Goal: Information Seeking & Learning: Learn about a topic

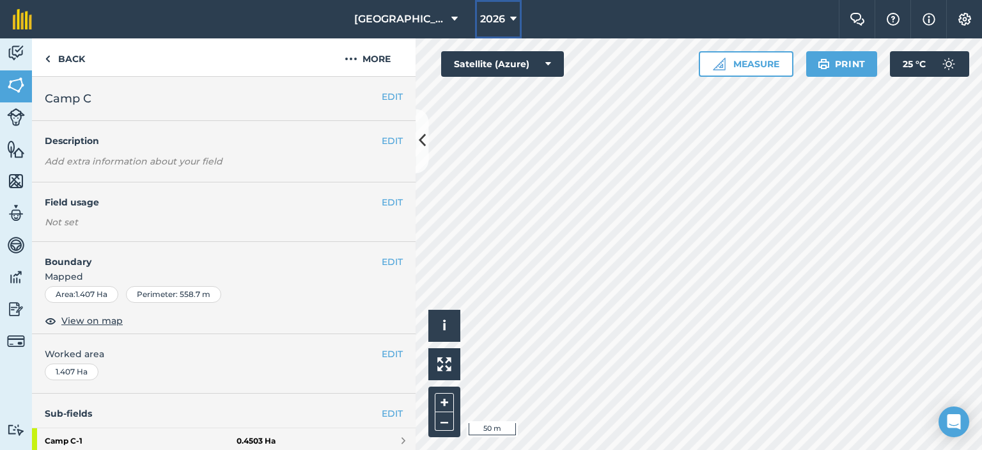
click at [480, 15] on span "2026" at bounding box center [492, 19] width 25 height 15
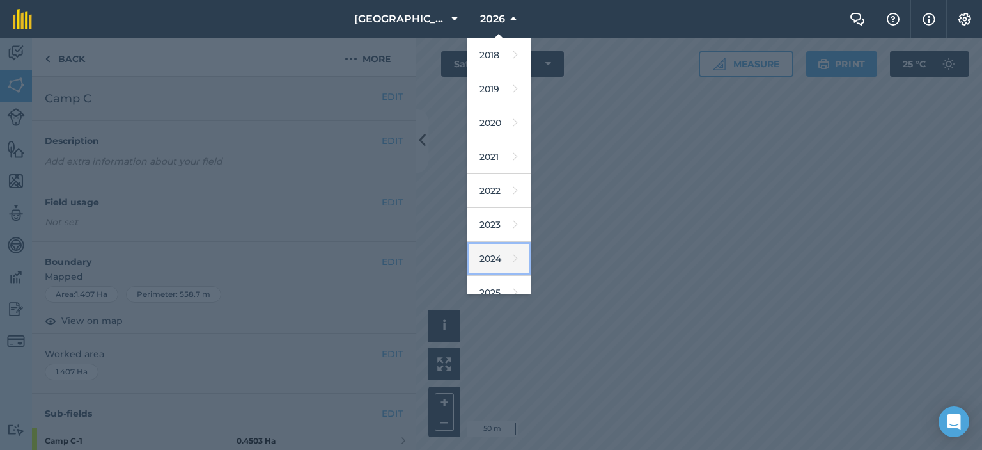
click at [484, 253] on link "2024" at bounding box center [499, 259] width 64 height 34
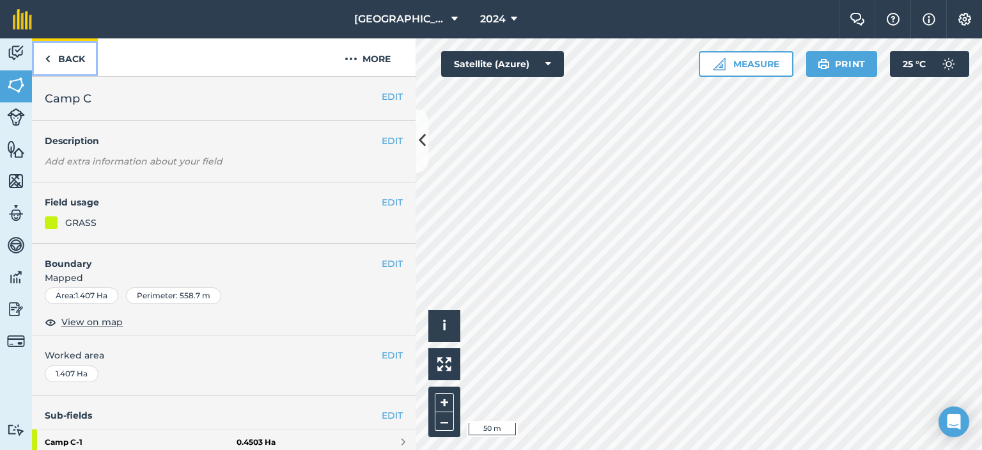
click at [79, 56] on link "Back" at bounding box center [65, 57] width 66 height 38
click at [73, 61] on link "Back" at bounding box center [65, 57] width 66 height 38
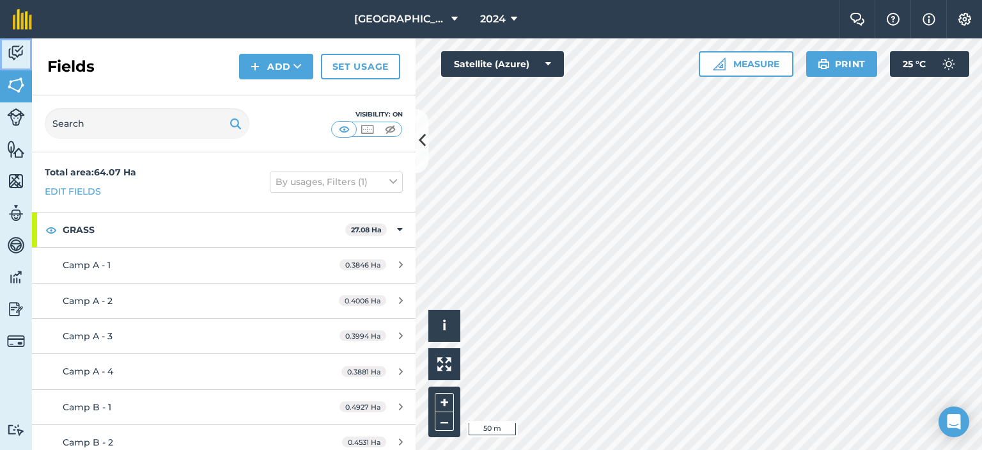
click at [14, 59] on img at bounding box center [16, 52] width 18 height 19
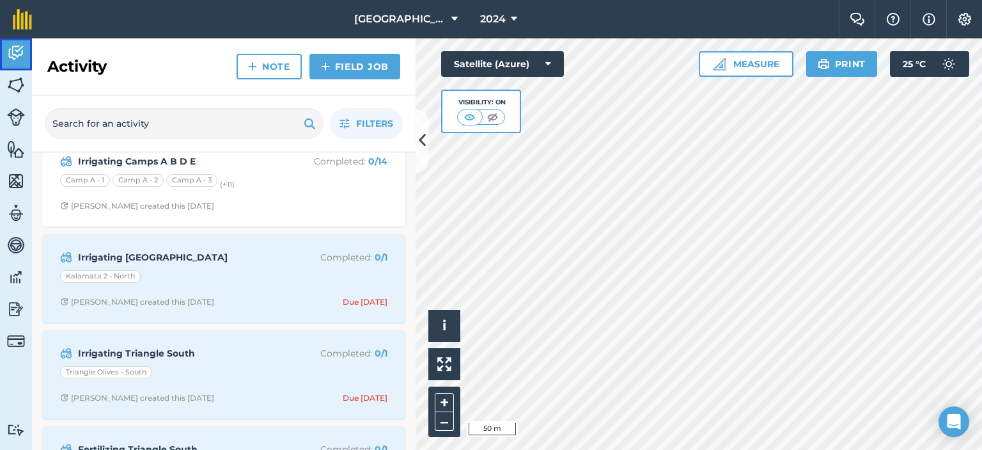
scroll to position [512, 0]
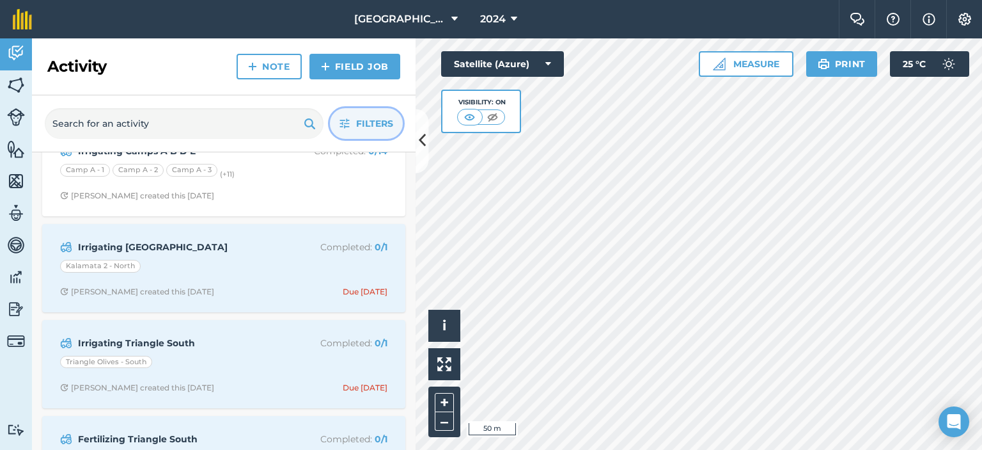
click at [393, 127] on button "Filters" at bounding box center [366, 123] width 73 height 31
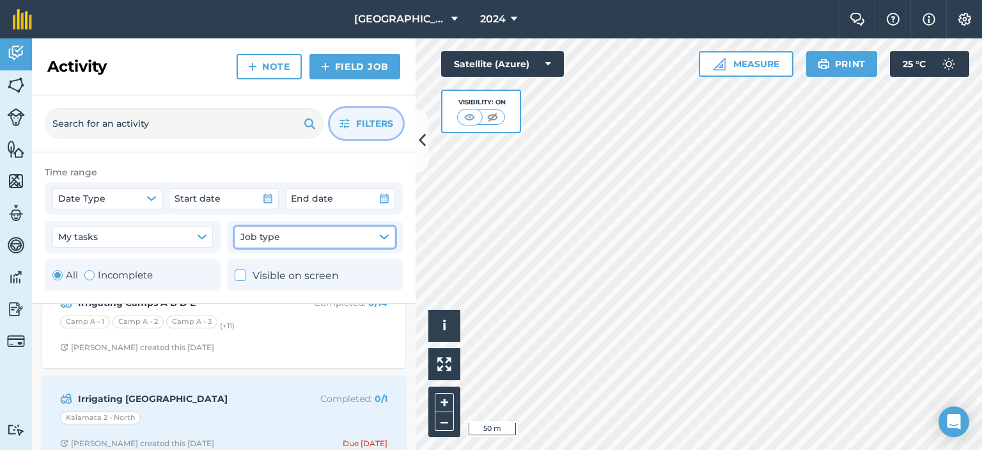
click at [289, 240] on button "Job type" at bounding box center [315, 236] width 161 height 20
click at [290, 240] on button "Job type" at bounding box center [315, 236] width 161 height 20
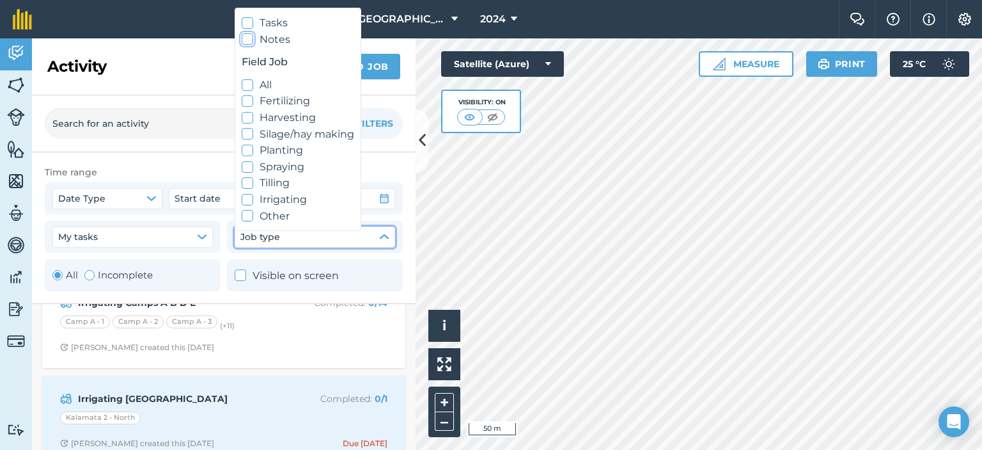
click at [244, 38] on icon at bounding box center [248, 39] width 8 height 8
checkbox input "true"
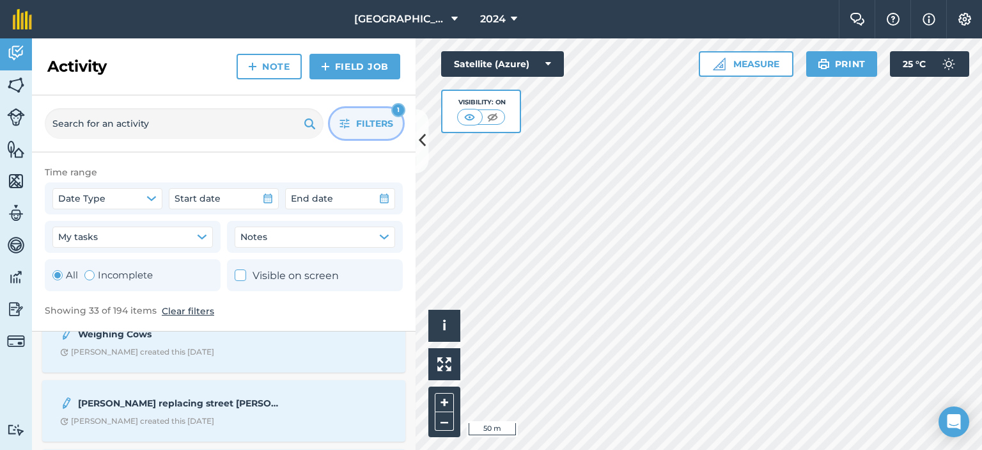
click at [363, 125] on span "Filters" at bounding box center [374, 123] width 37 height 14
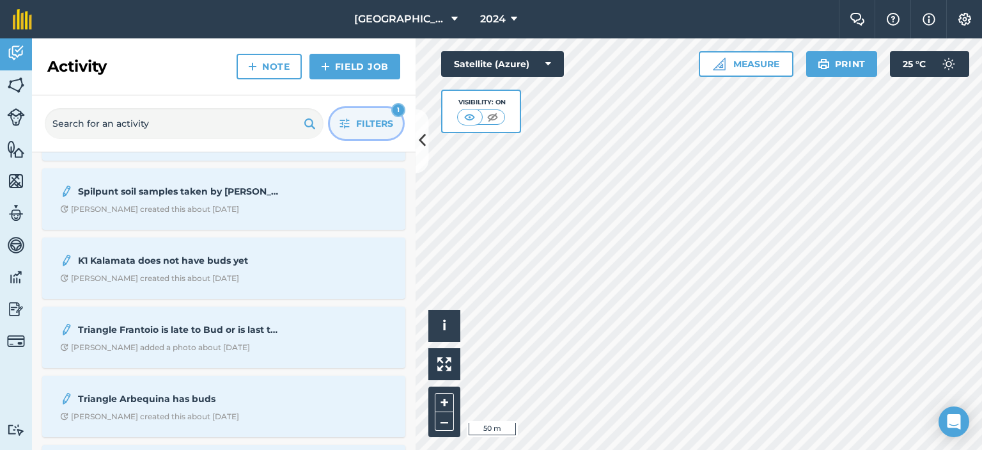
scroll to position [1215, 0]
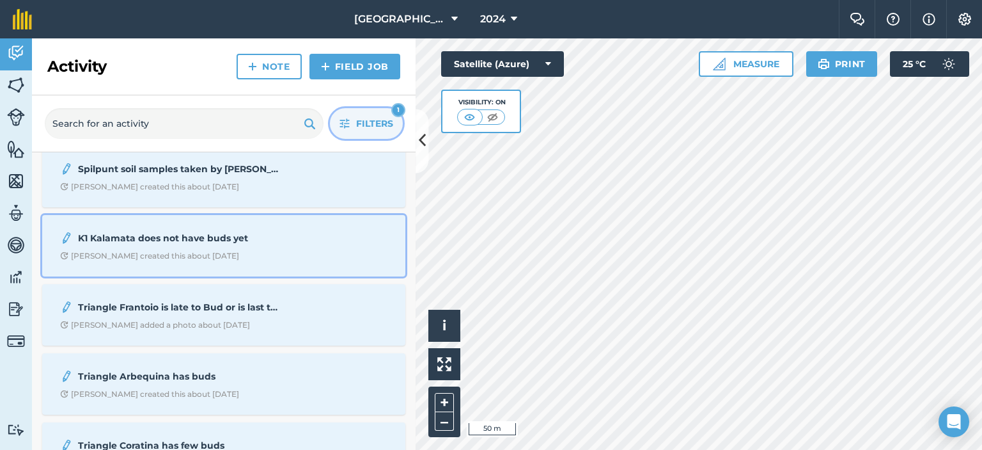
click at [185, 239] on strong "K1 Kalamata does not have buds yet" at bounding box center [179, 238] width 203 height 14
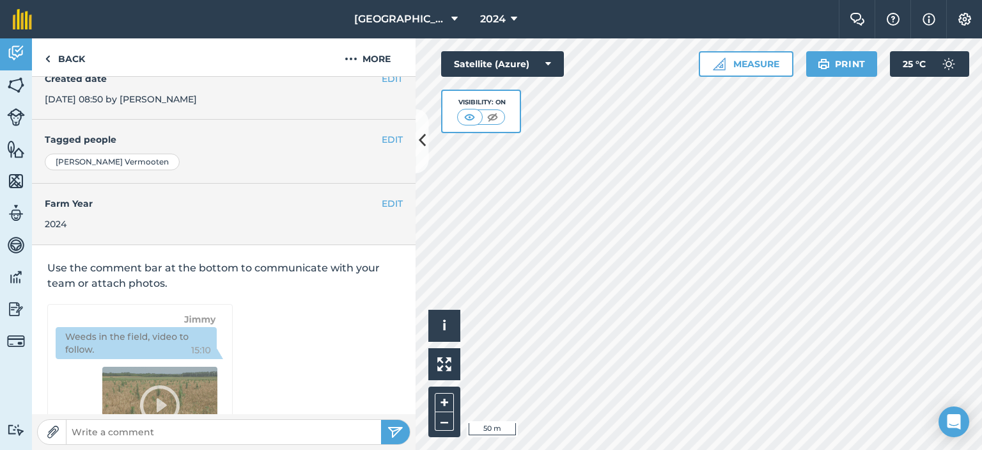
scroll to position [120, 0]
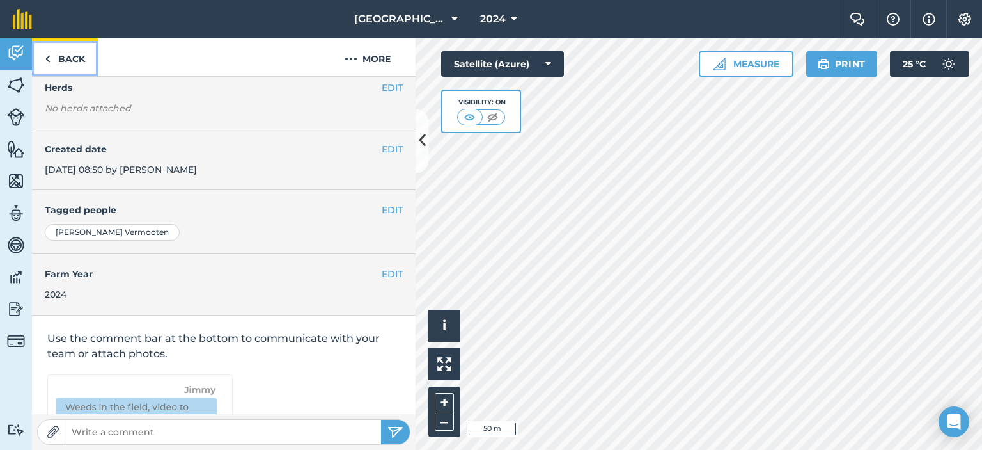
click at [69, 60] on link "Back" at bounding box center [65, 57] width 66 height 38
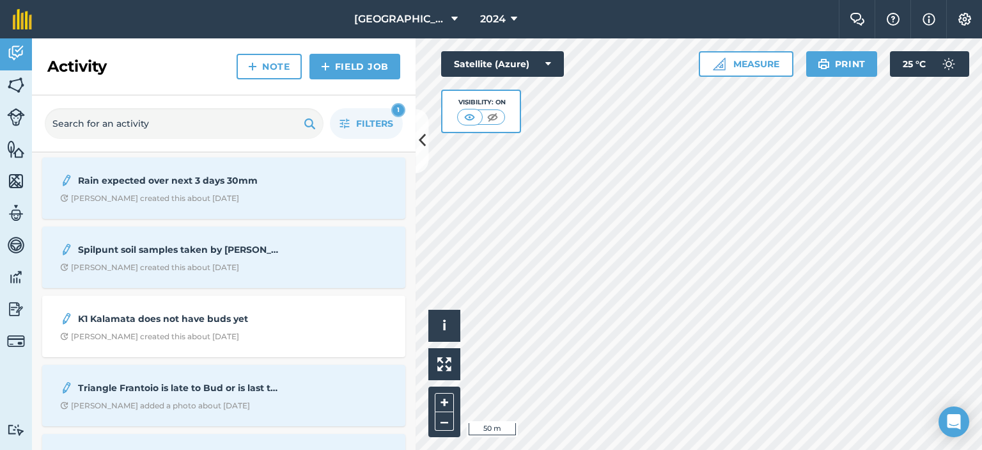
scroll to position [1215, 0]
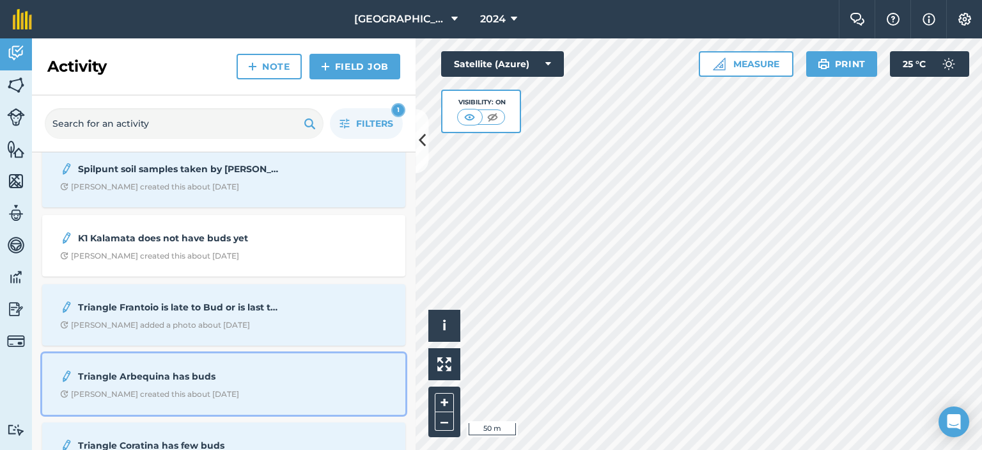
click at [222, 385] on div "Triangle Arbequina has buds [PERSON_NAME] created this about [DATE]" at bounding box center [224, 384] width 348 height 46
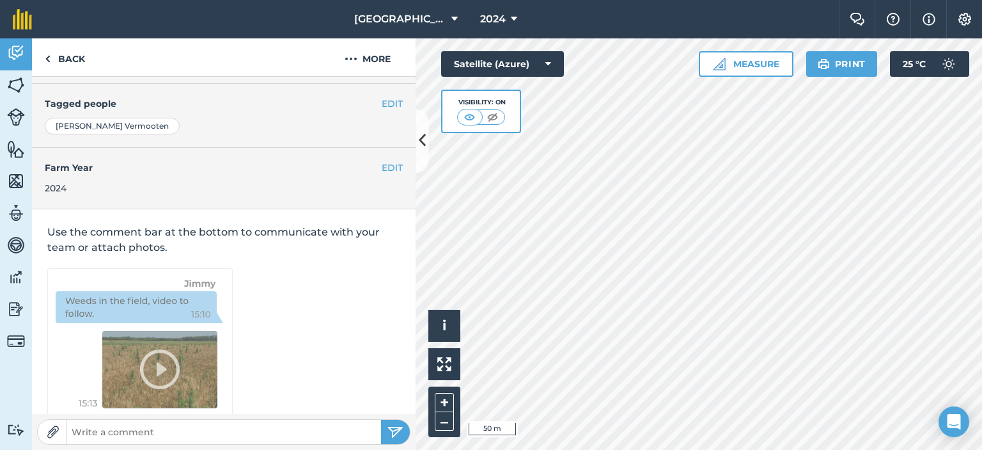
scroll to position [248, 0]
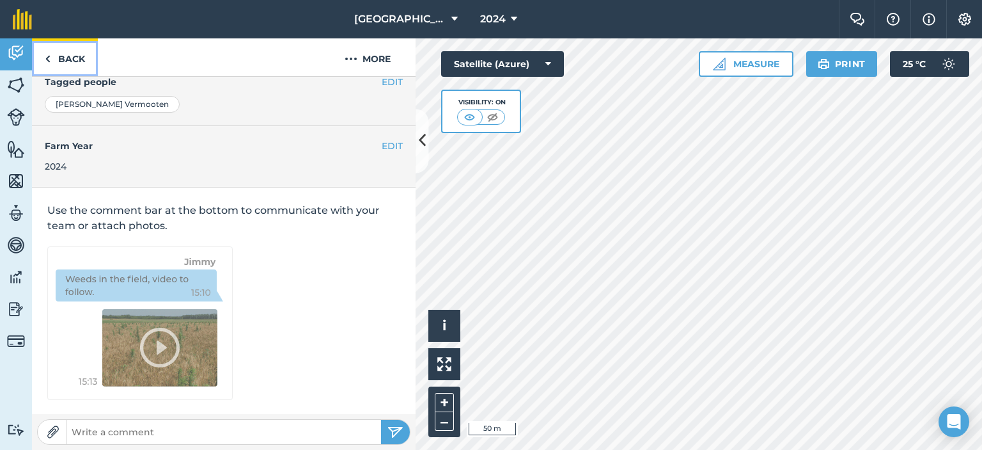
click at [56, 56] on link "Back" at bounding box center [65, 57] width 66 height 38
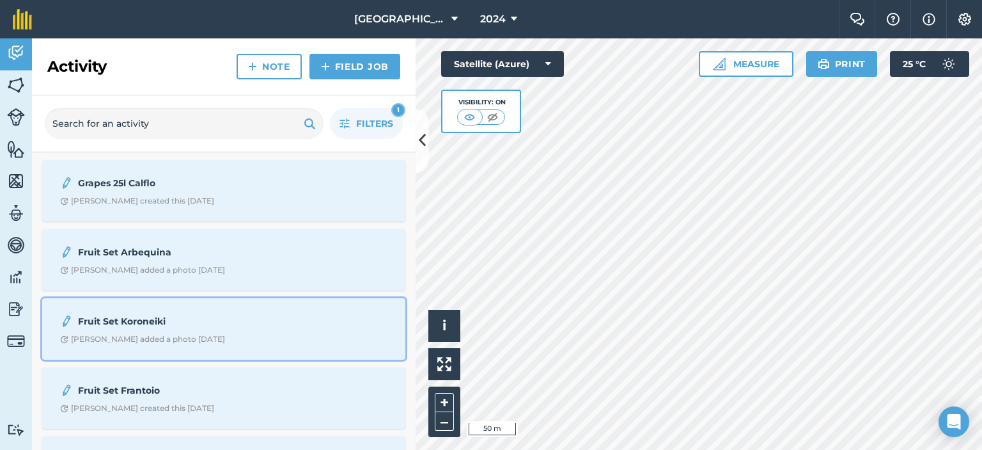
click at [185, 309] on div "Fruit Set Koroneiki [PERSON_NAME] added a photo [DATE]" at bounding box center [224, 329] width 348 height 46
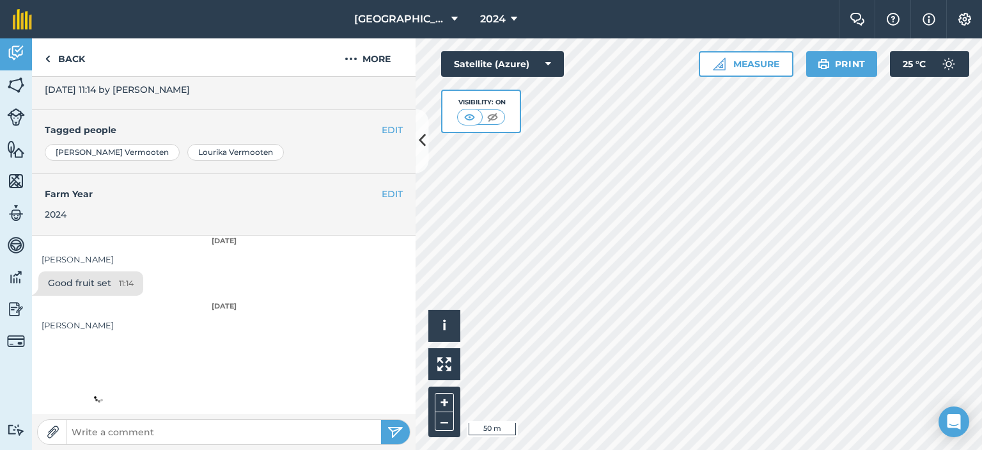
scroll to position [248, 0]
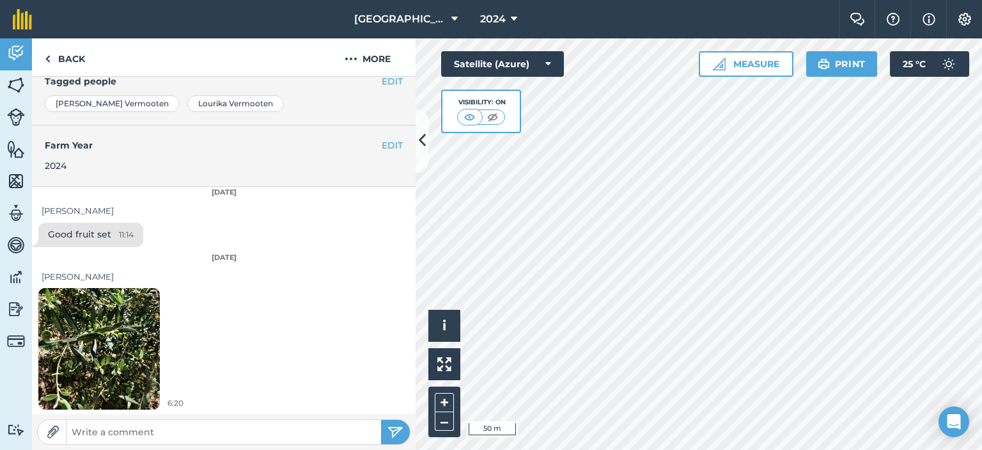
click at [118, 342] on img at bounding box center [99, 349] width 122 height 162
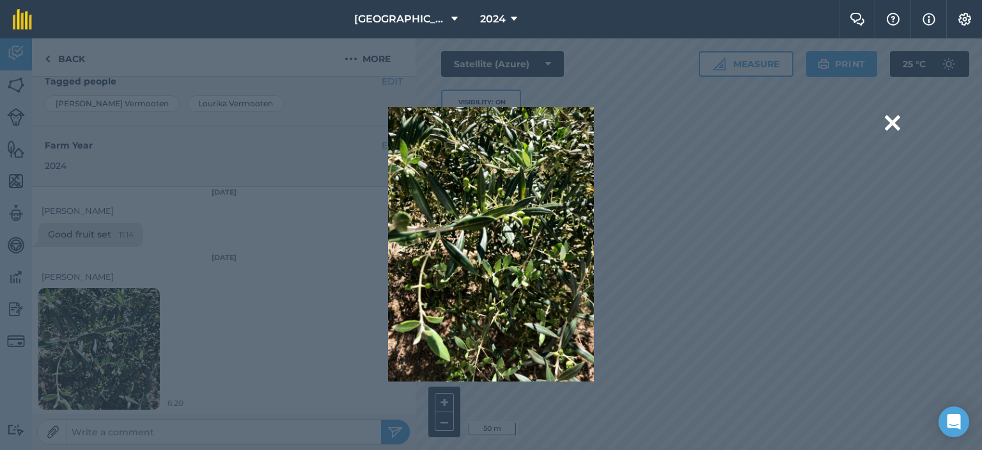
click at [509, 263] on img at bounding box center [490, 244] width 205 height 274
click at [511, 234] on img at bounding box center [490, 244] width 205 height 274
click at [882, 125] on div "Are you sure you would like to delete this image? [GEOGRAPHIC_DATA]" at bounding box center [491, 244] width 819 height 274
click at [891, 124] on button at bounding box center [892, 123] width 15 height 33
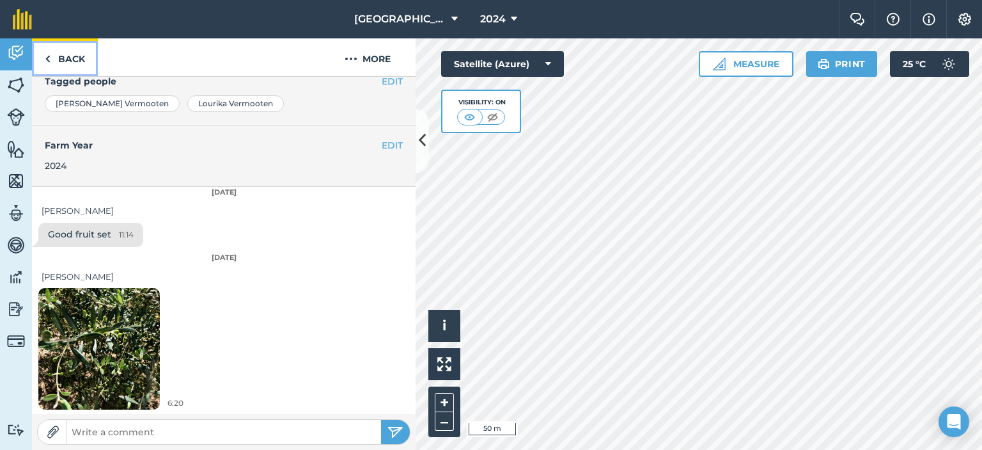
click at [61, 54] on link "Back" at bounding box center [65, 57] width 66 height 38
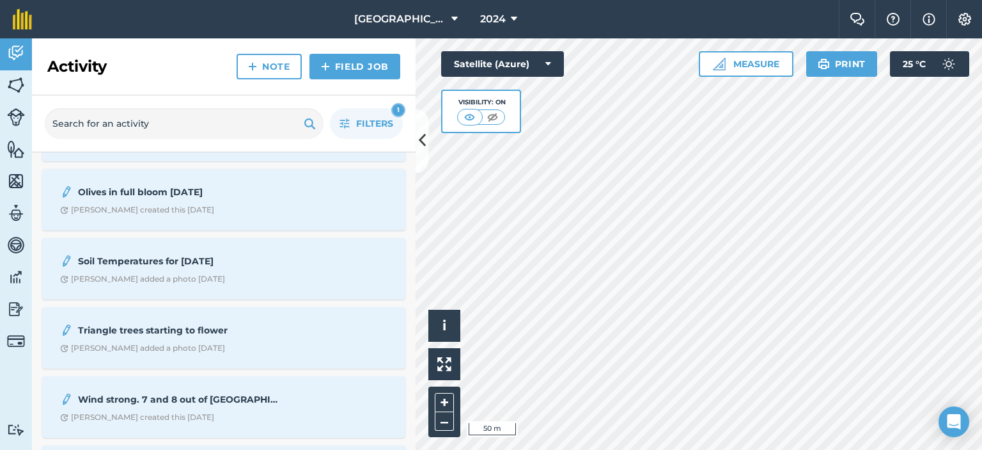
scroll to position [704, 0]
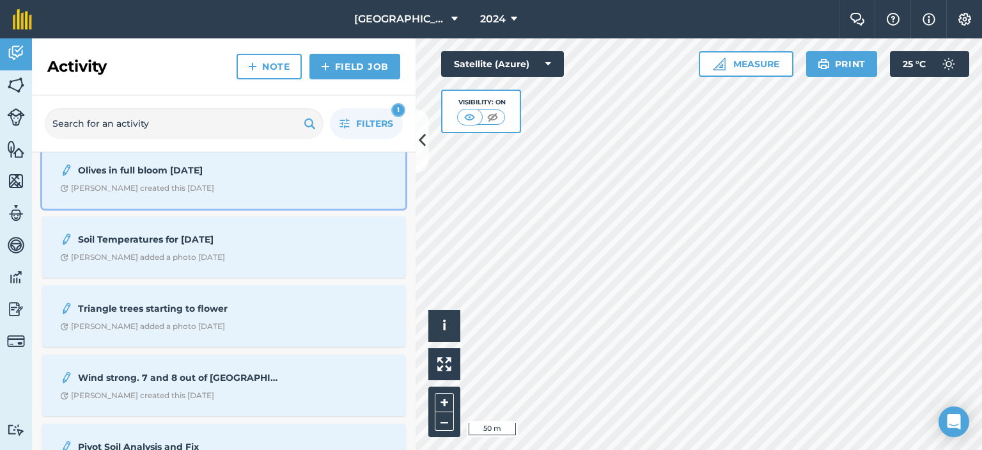
click at [160, 180] on div "Olives in full bloom [DATE] [PERSON_NAME] created this [DATE]" at bounding box center [224, 178] width 348 height 46
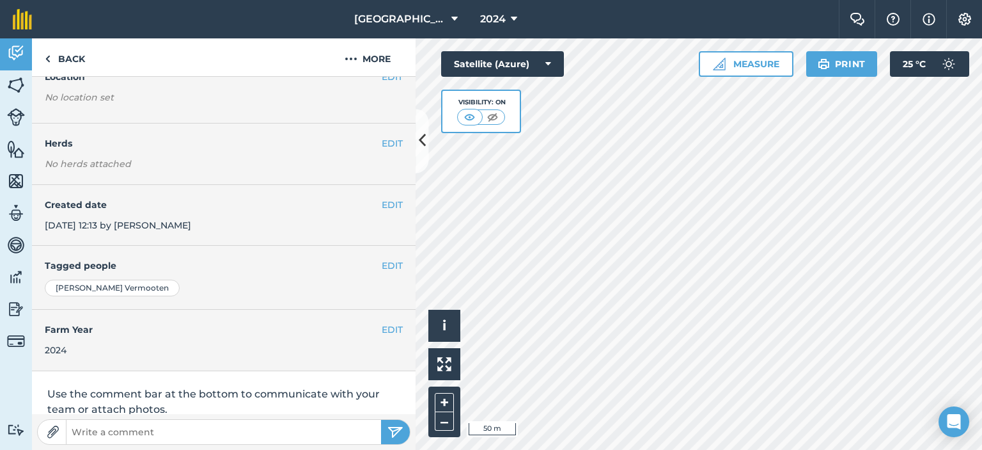
scroll to position [248, 0]
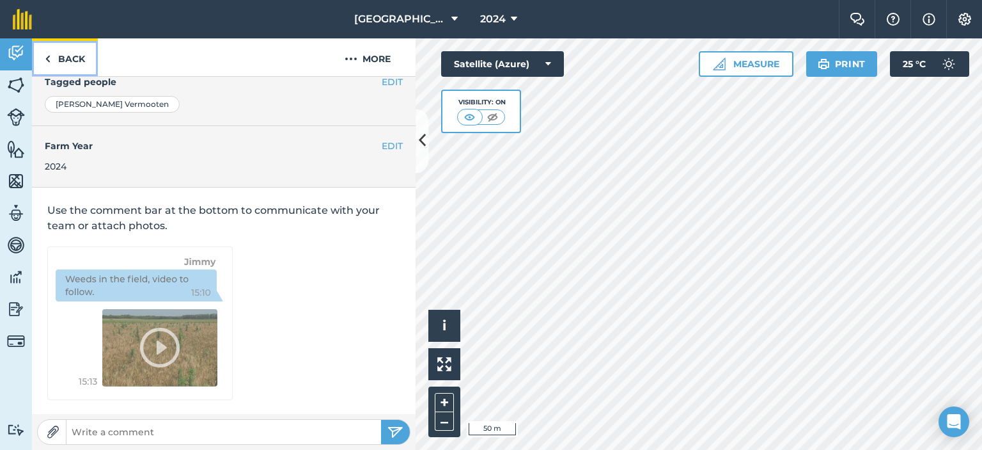
click at [72, 51] on link "Back" at bounding box center [65, 57] width 66 height 38
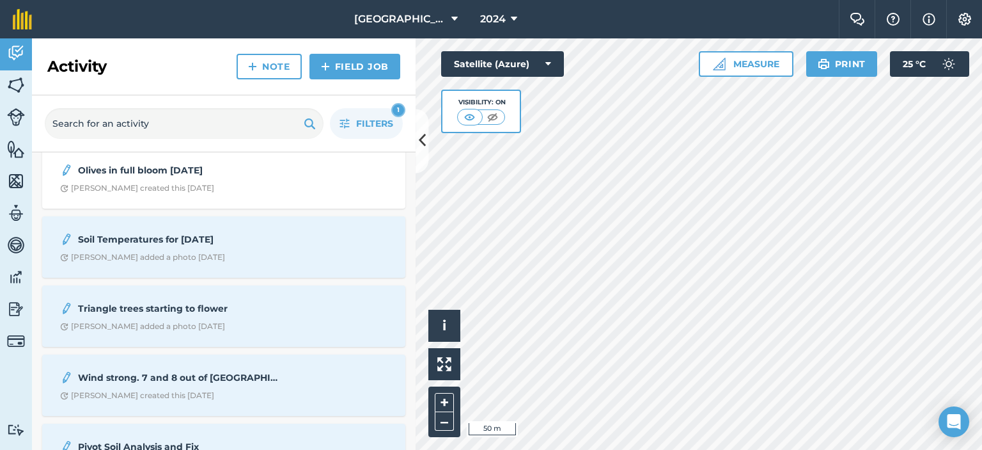
scroll to position [768, 0]
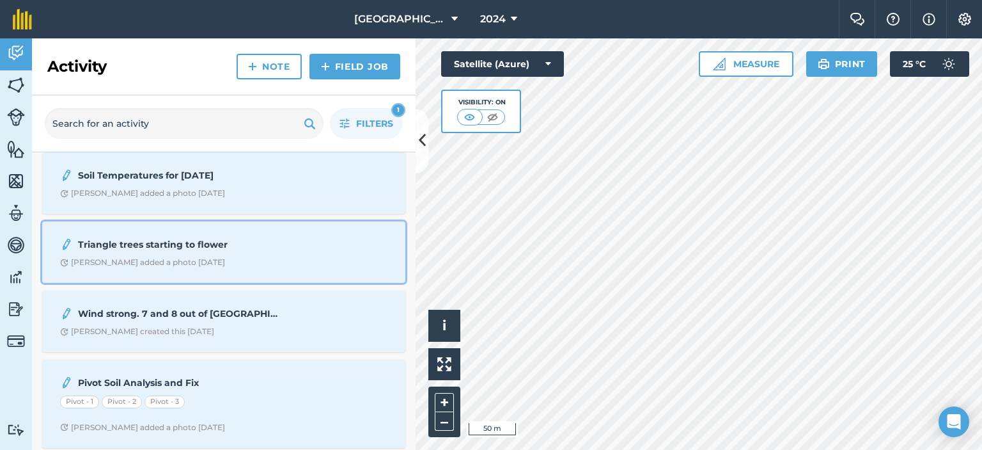
click at [233, 260] on span "[PERSON_NAME] added a photo [DATE]" at bounding box center [223, 262] width 327 height 10
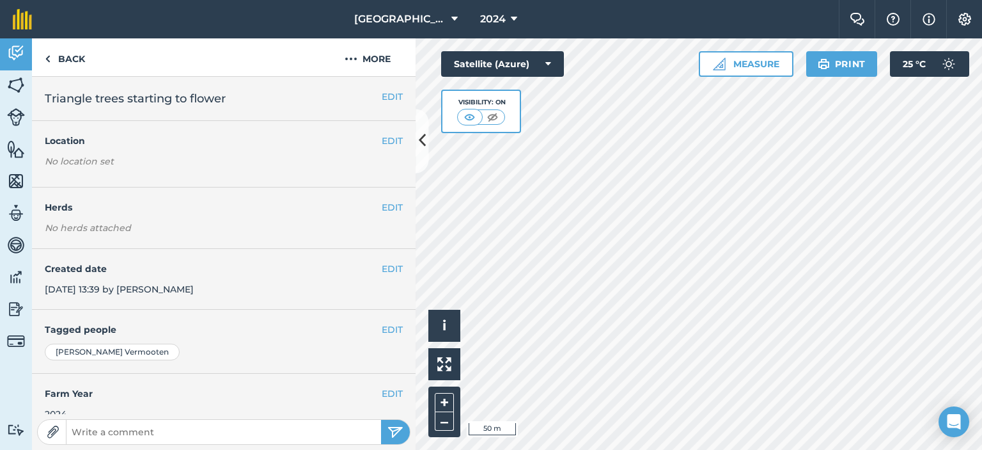
scroll to position [309, 0]
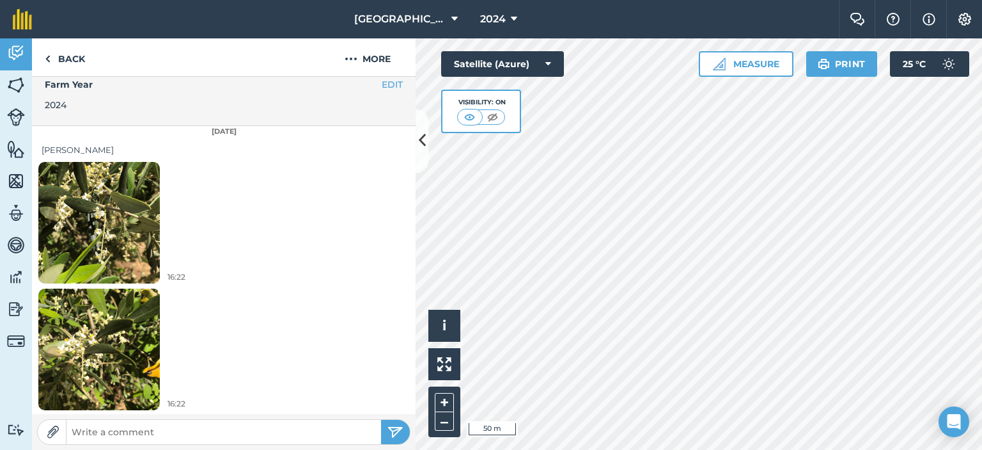
click at [129, 331] on img at bounding box center [99, 349] width 122 height 162
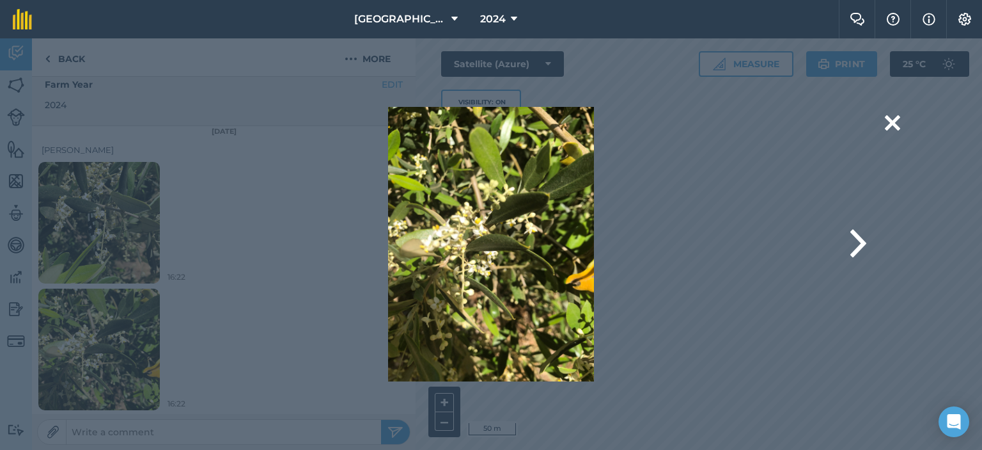
click at [549, 207] on img at bounding box center [490, 244] width 205 height 274
click at [859, 247] on button at bounding box center [859, 244] width 16 height 51
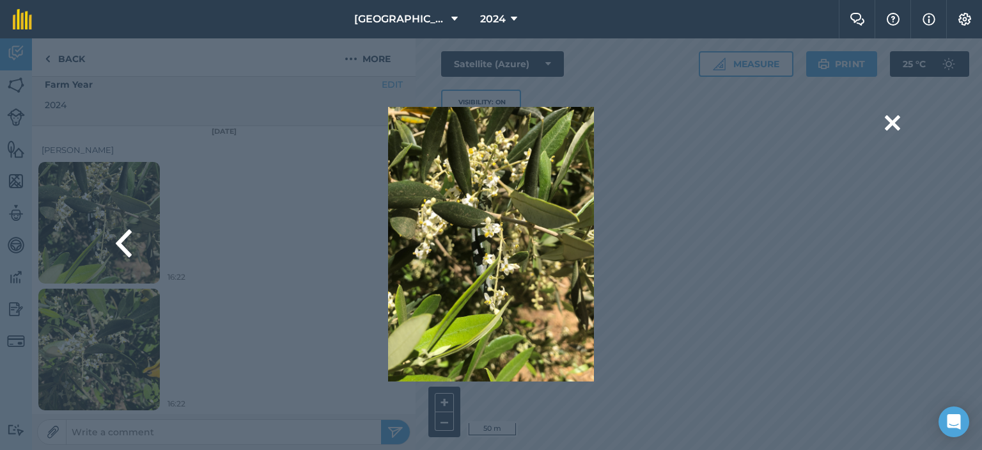
click at [652, 291] on div "Are you sure you would like to delete this image? [GEOGRAPHIC_DATA]" at bounding box center [491, 244] width 682 height 274
click at [888, 120] on button at bounding box center [892, 123] width 15 height 33
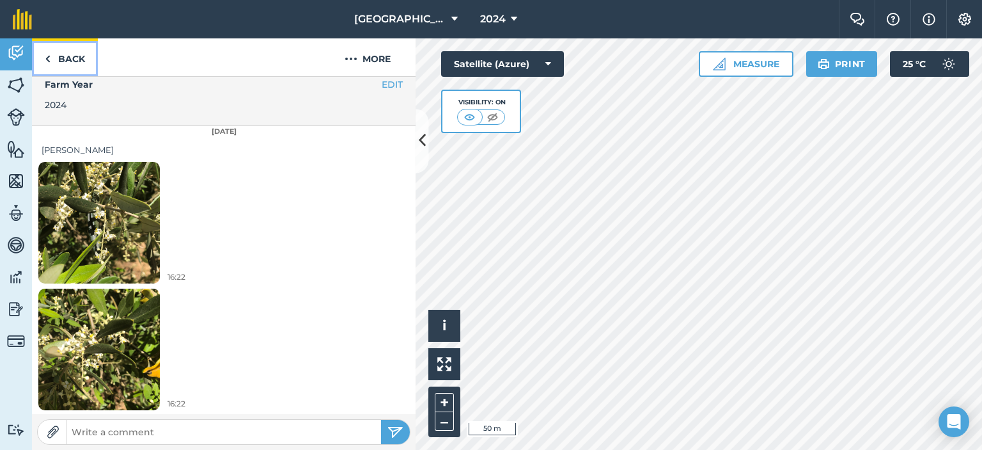
click at [81, 63] on link "Back" at bounding box center [65, 57] width 66 height 38
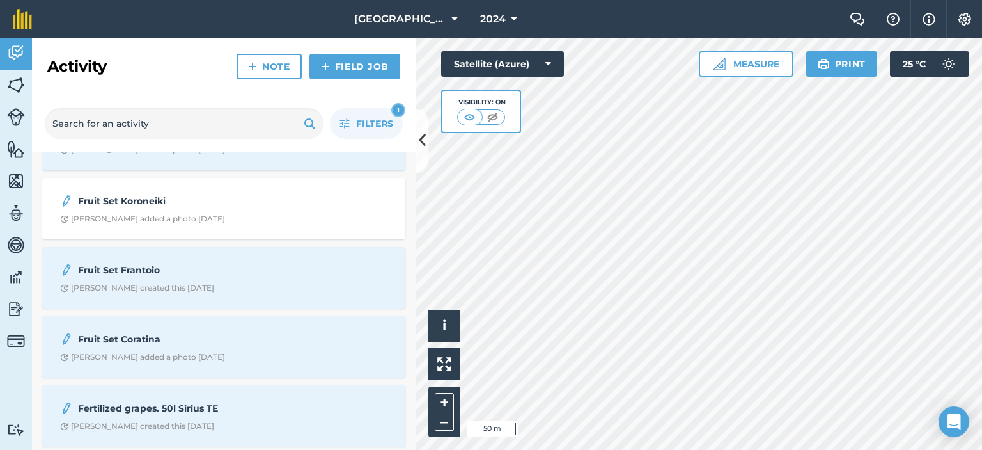
scroll to position [128, 0]
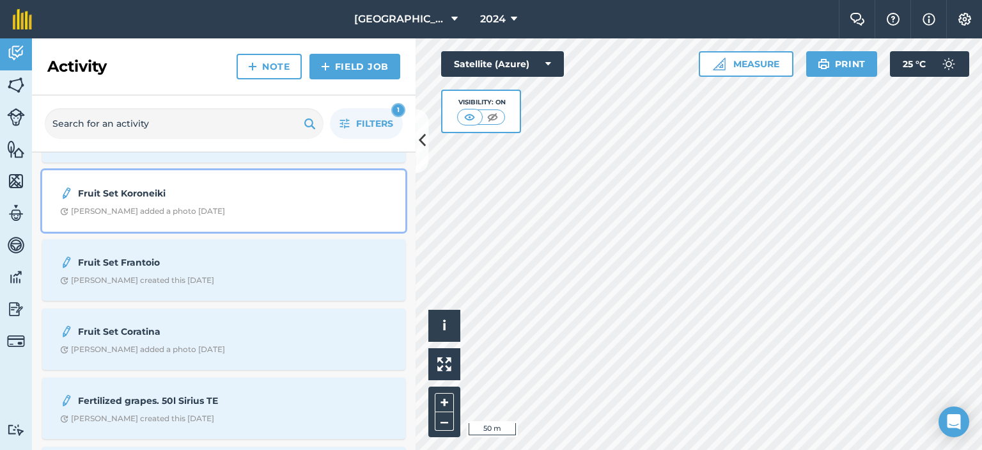
click at [159, 191] on strong "Fruit Set Koroneiki" at bounding box center [179, 193] width 203 height 14
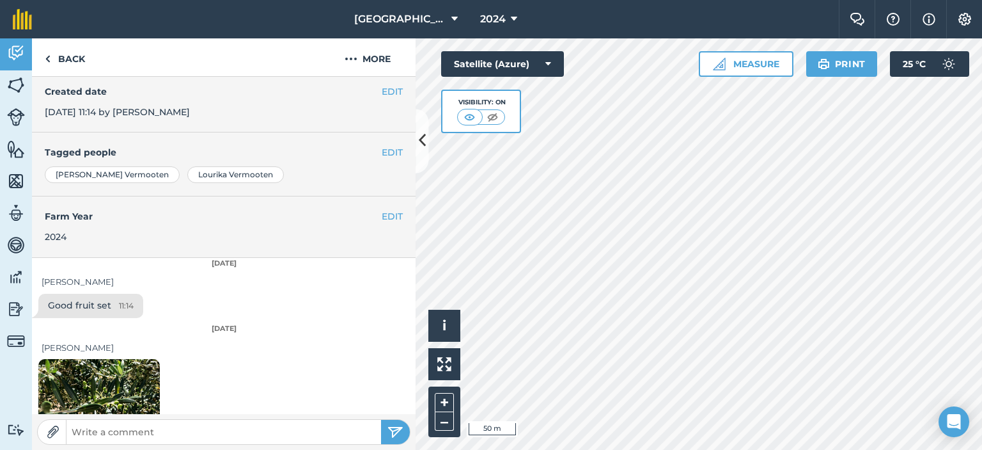
scroll to position [248, 0]
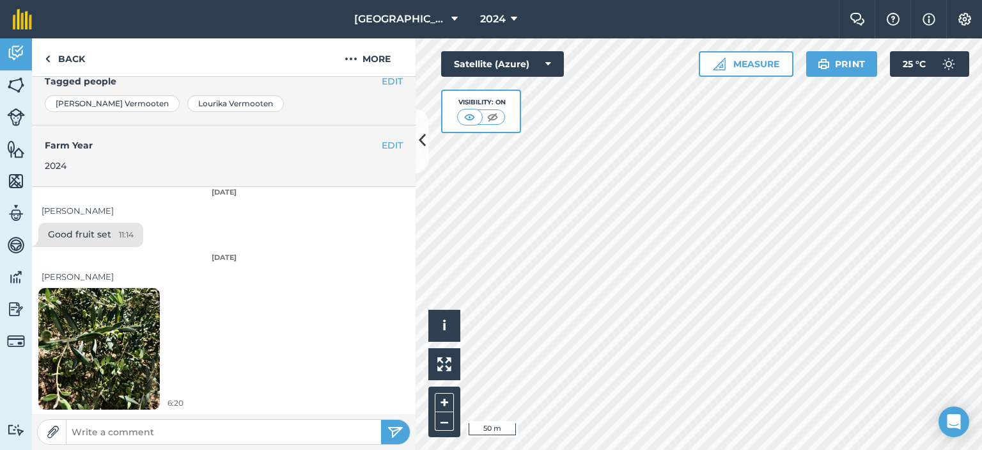
click at [55, 309] on img at bounding box center [99, 349] width 122 height 162
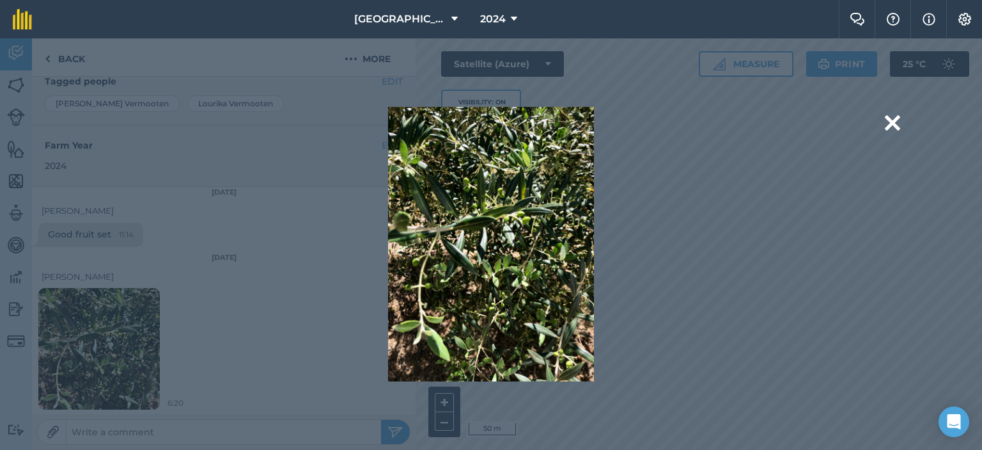
click at [613, 239] on div "Are you sure you would like to delete this image? [GEOGRAPHIC_DATA]" at bounding box center [491, 244] width 682 height 274
click at [888, 115] on button at bounding box center [892, 123] width 15 height 33
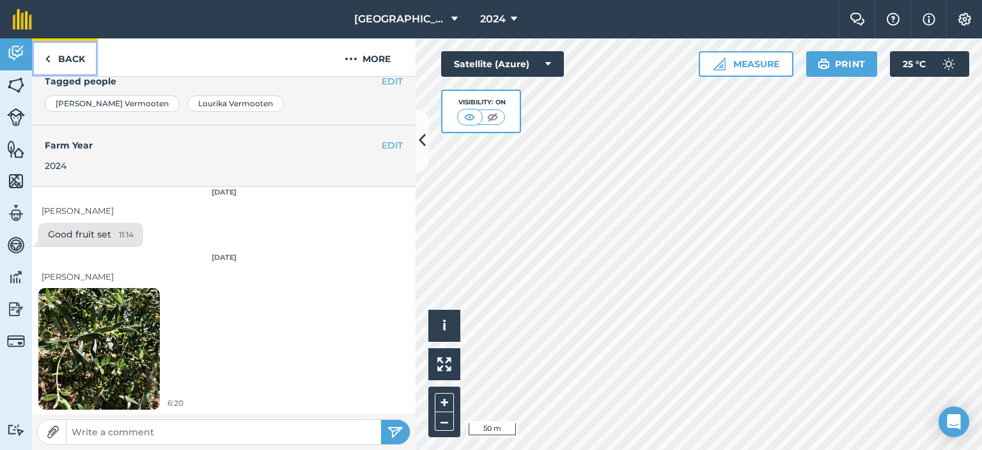
click at [88, 56] on link "Back" at bounding box center [65, 57] width 66 height 38
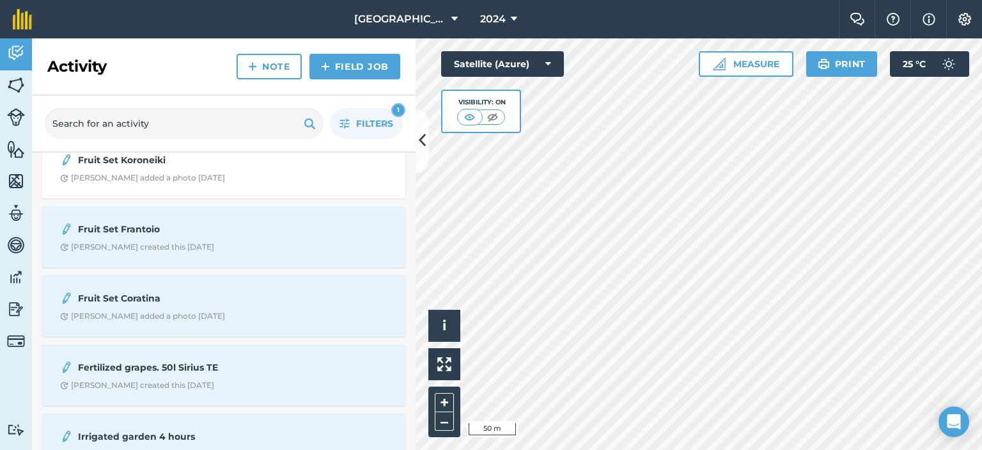
scroll to position [192, 0]
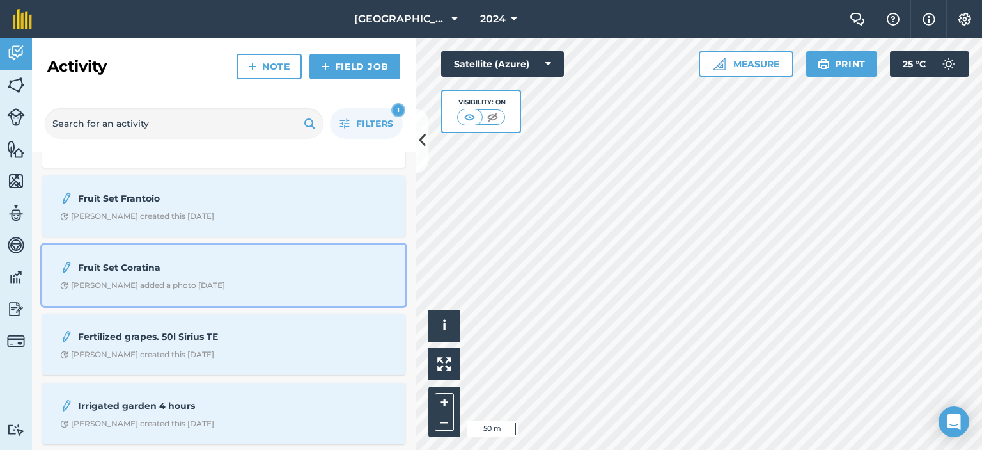
click at [188, 271] on strong "Fruit Set Coratina" at bounding box center [179, 267] width 203 height 14
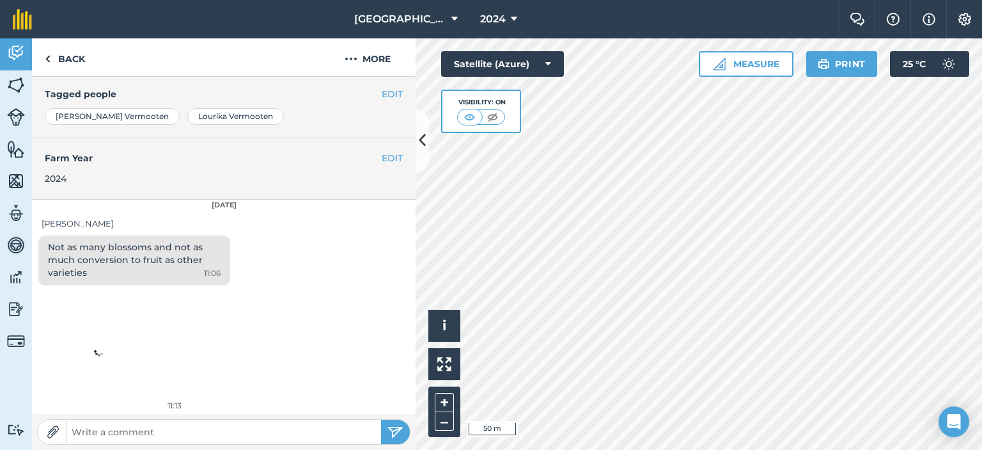
scroll to position [237, 0]
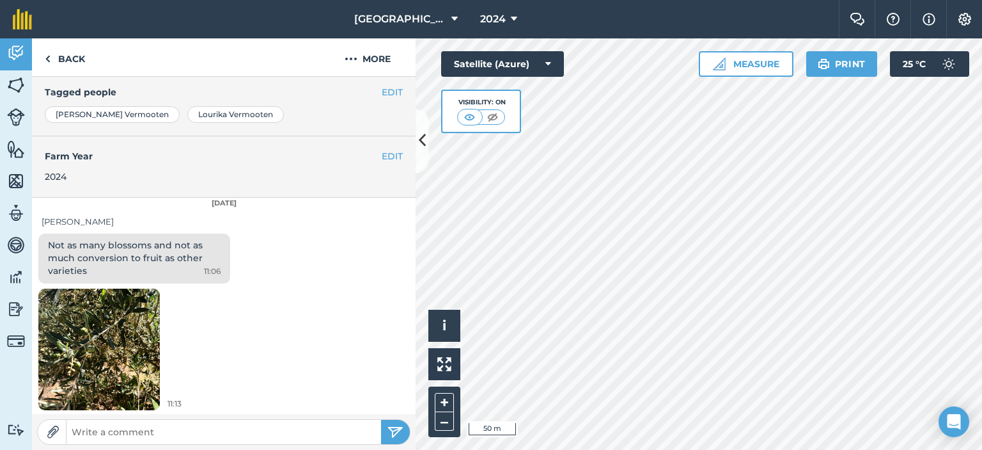
click at [146, 331] on img at bounding box center [99, 349] width 122 height 162
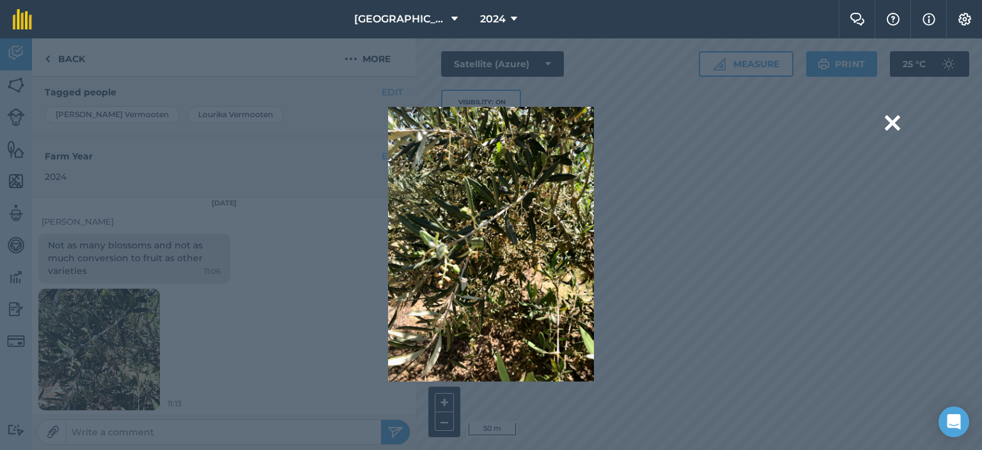
click at [472, 206] on img at bounding box center [490, 244] width 205 height 274
click at [494, 255] on img at bounding box center [490, 244] width 205 height 274
click at [898, 125] on button at bounding box center [892, 123] width 15 height 33
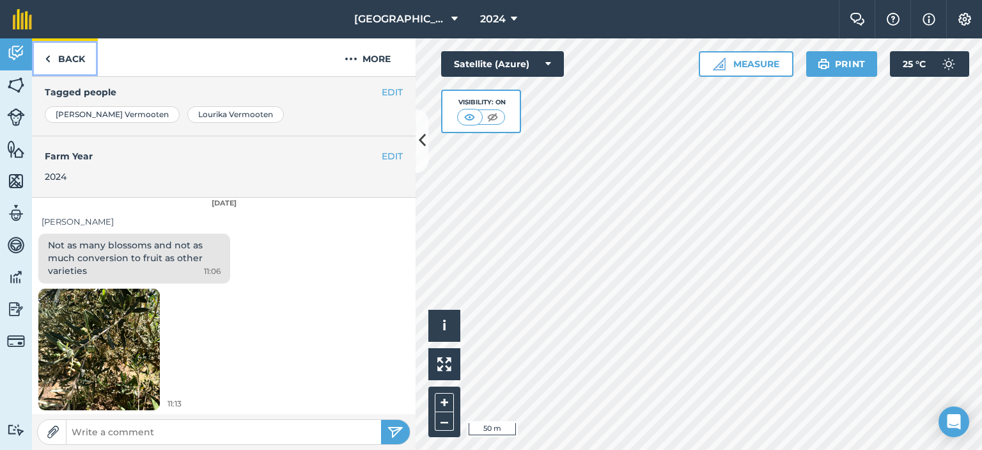
click at [64, 56] on link "Back" at bounding box center [65, 57] width 66 height 38
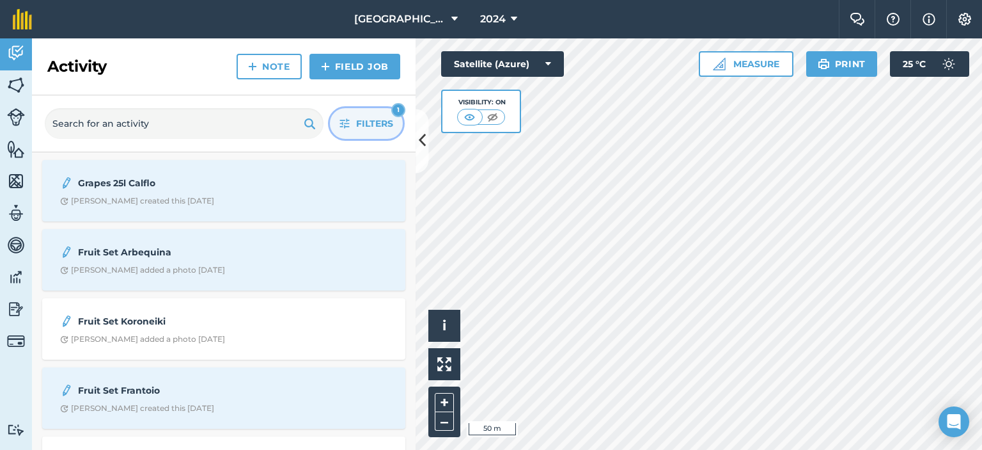
click at [377, 119] on span "Filters" at bounding box center [374, 123] width 37 height 14
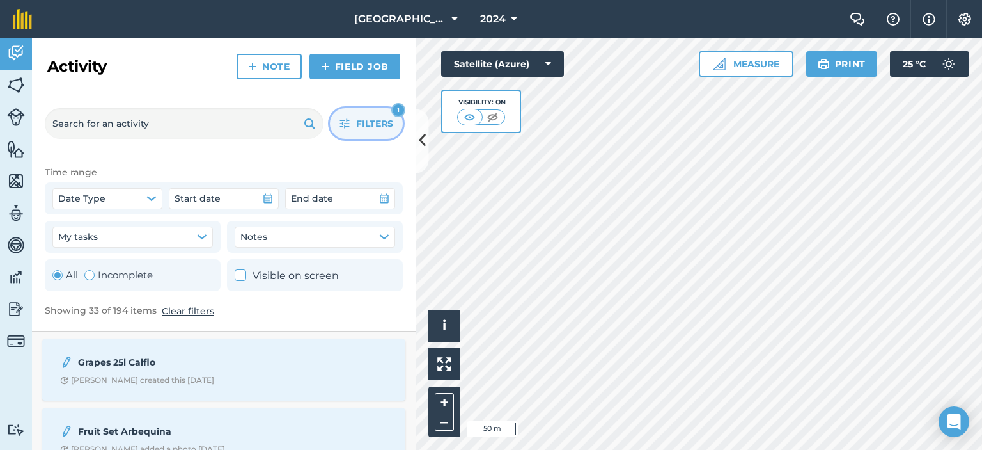
click at [347, 124] on icon "button" at bounding box center [345, 123] width 10 height 10
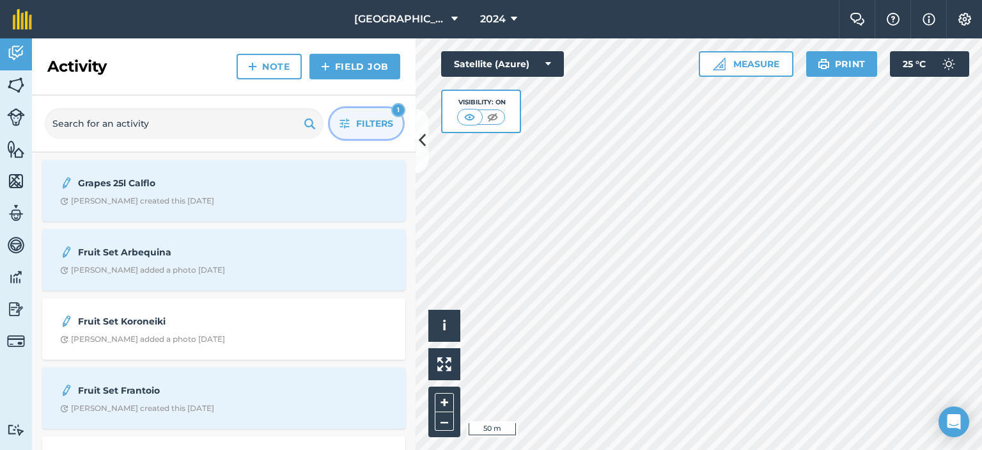
click at [348, 125] on icon "button" at bounding box center [345, 123] width 10 height 10
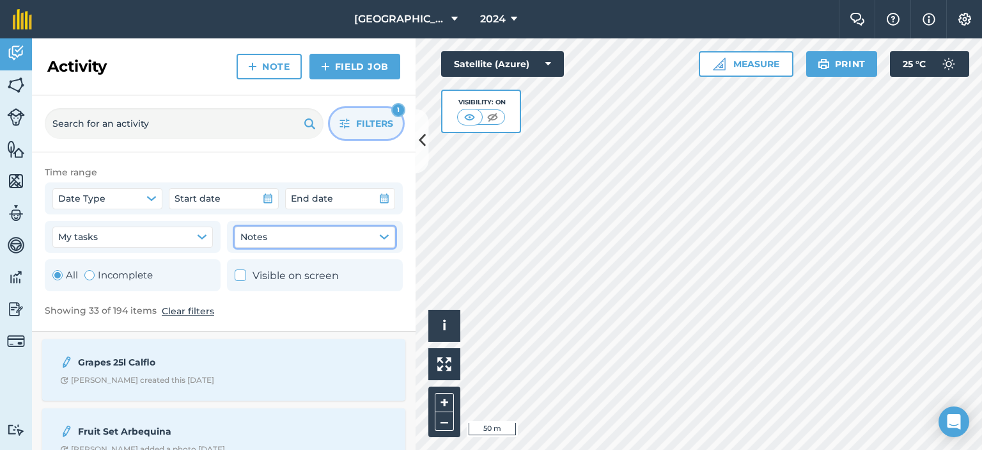
click at [383, 239] on icon "button" at bounding box center [384, 237] width 10 height 10
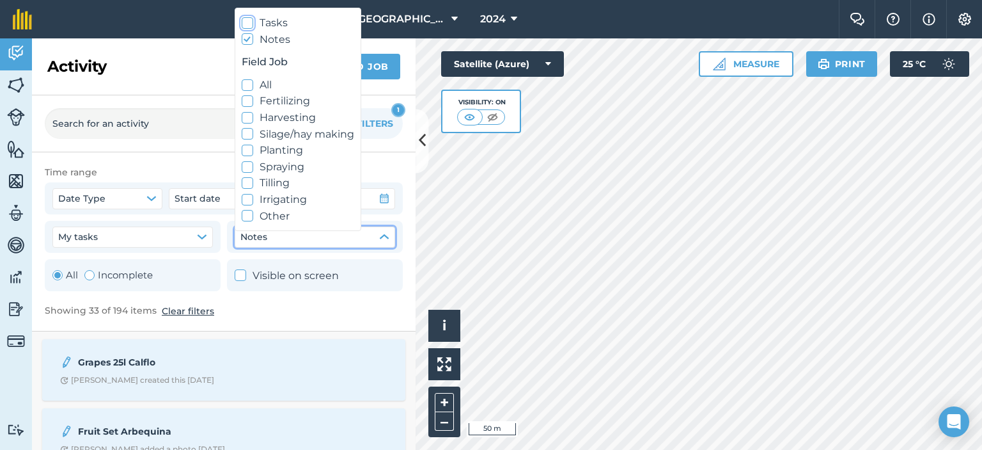
click at [244, 25] on icon at bounding box center [248, 23] width 8 height 8
checkbox input "true"
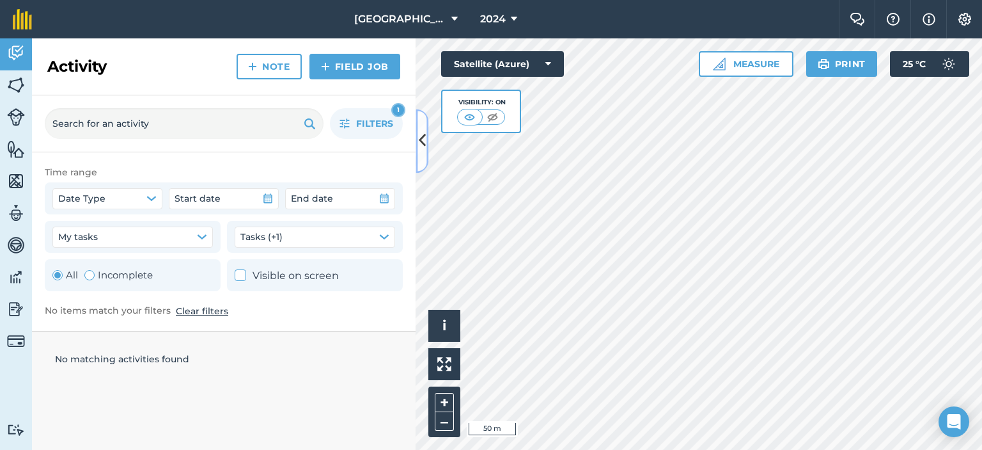
click at [422, 138] on icon at bounding box center [422, 141] width 7 height 22
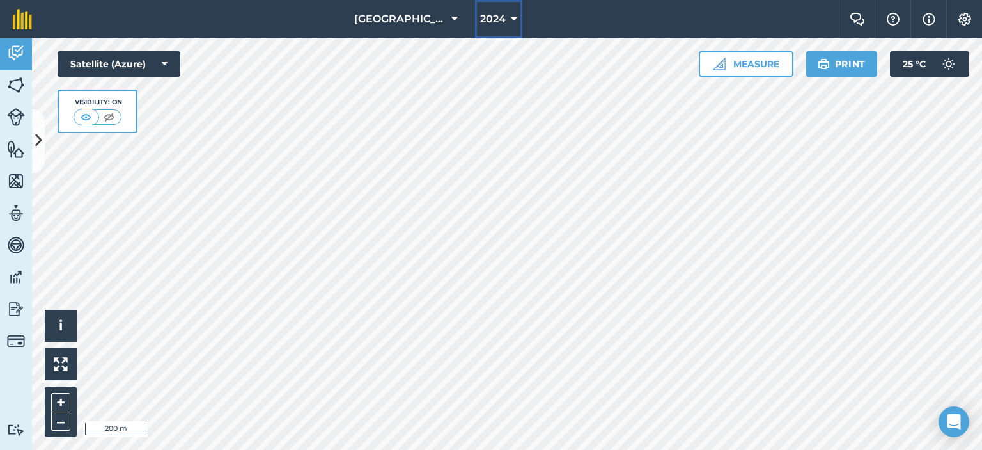
click at [487, 23] on span "2024" at bounding box center [493, 19] width 26 height 15
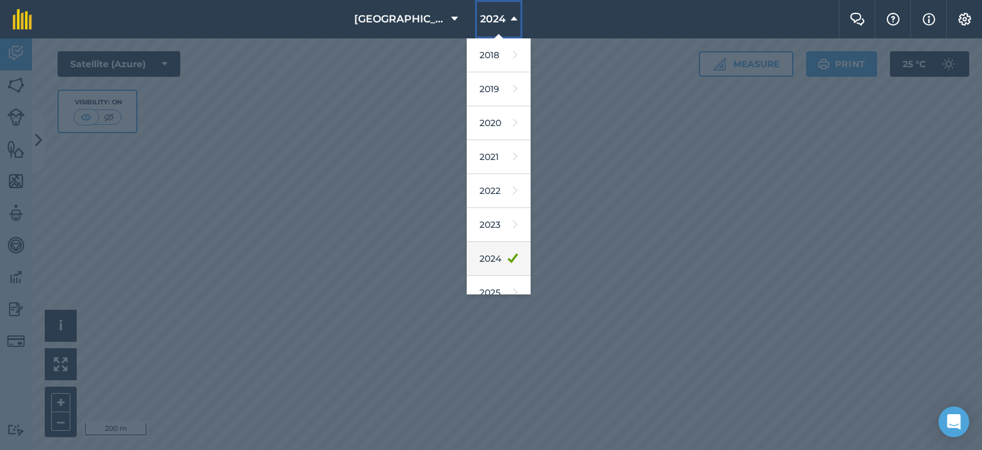
scroll to position [82, 0]
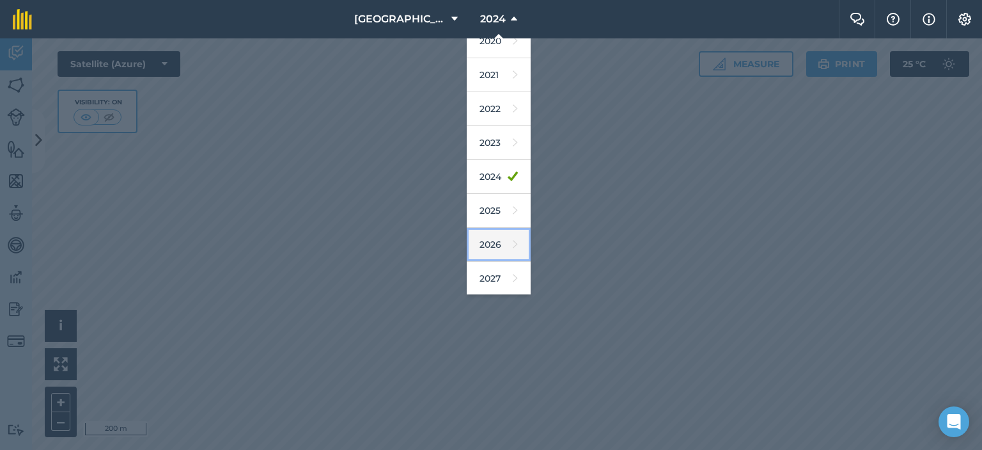
click at [491, 239] on link "2026" at bounding box center [499, 245] width 64 height 34
